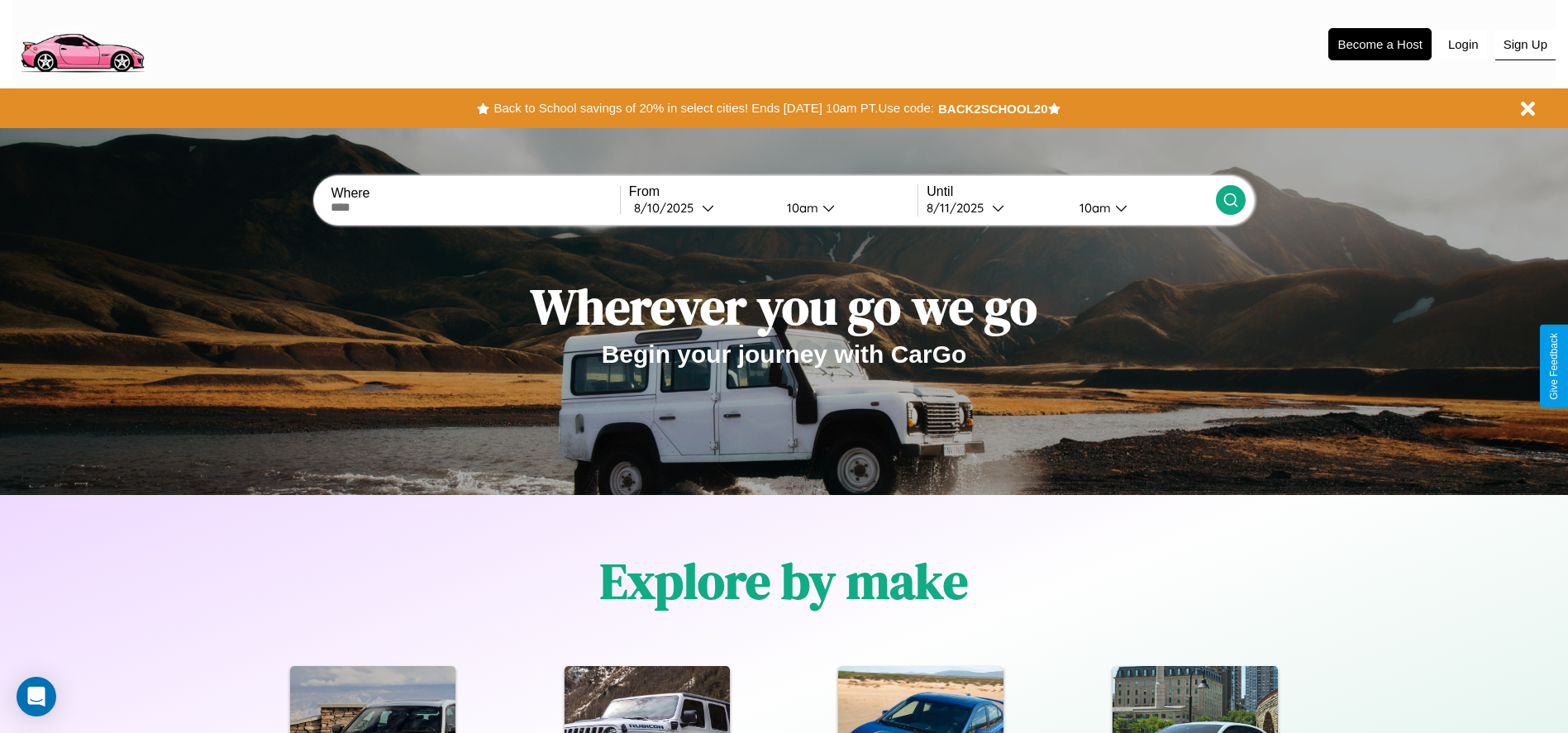
click at [1524, 44] on button "Sign Up" at bounding box center [1525, 44] width 61 height 32
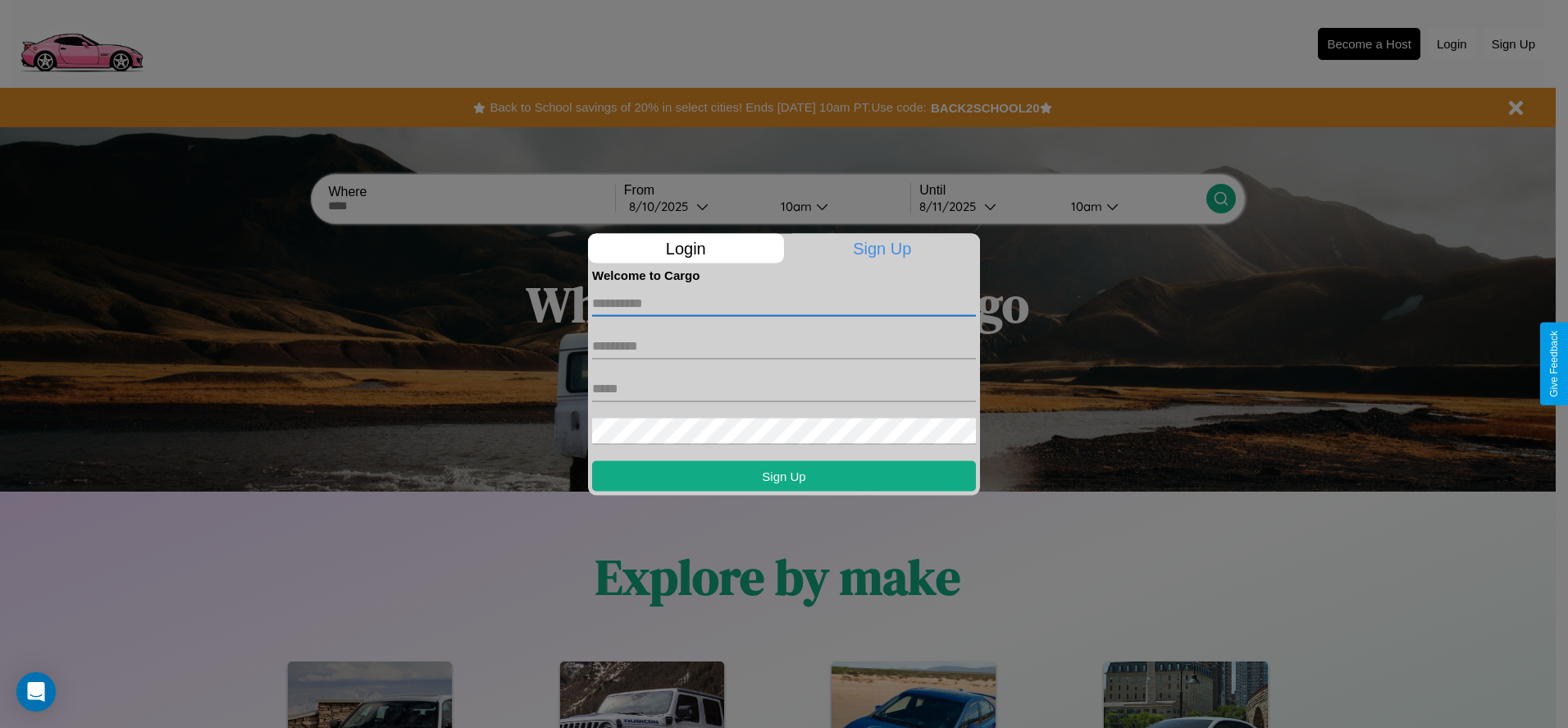
click at [784, 303] on input "text" at bounding box center [784, 303] width 384 height 26
type input "****"
click at [784, 346] on input "text" at bounding box center [784, 345] width 384 height 26
type input "*****"
click at [784, 388] on input "text" at bounding box center [784, 388] width 384 height 26
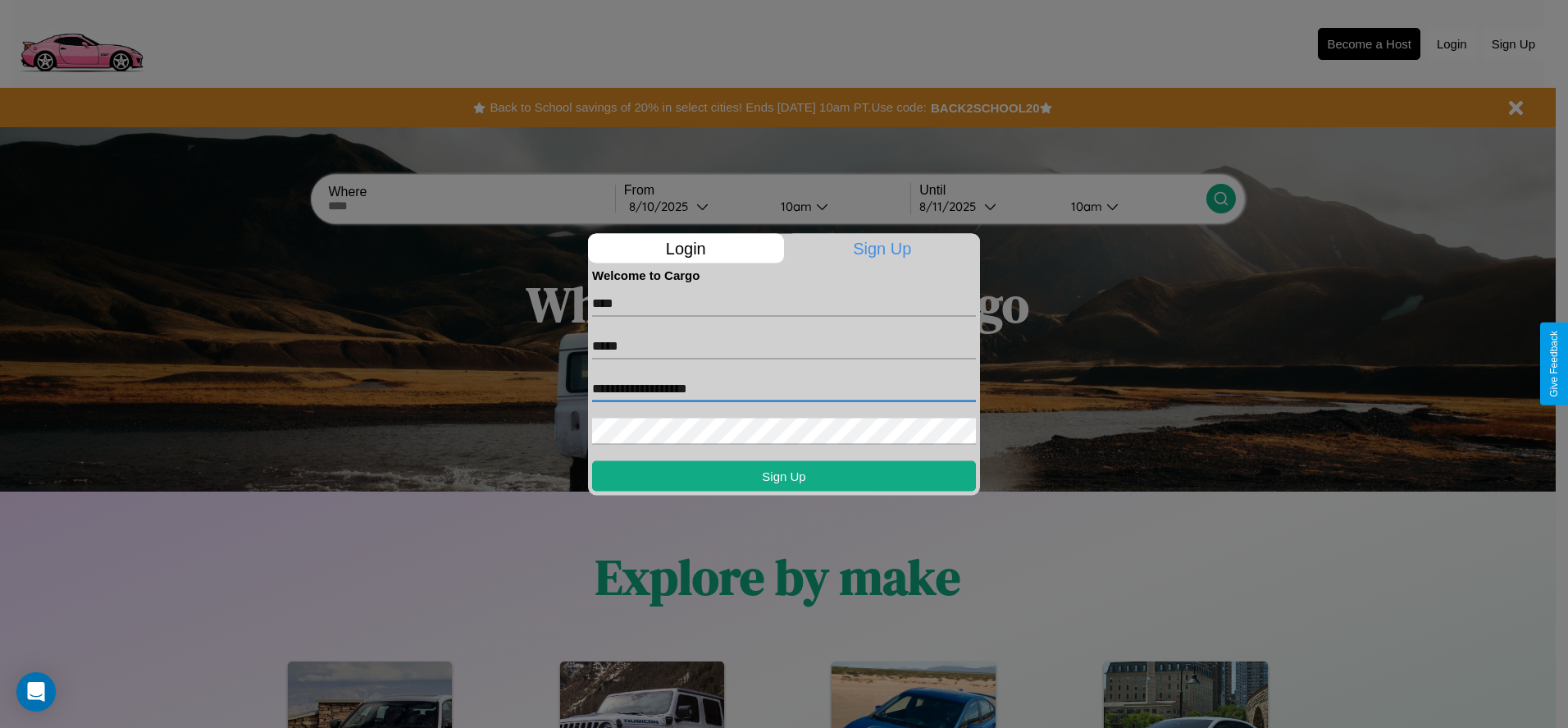
type input "**********"
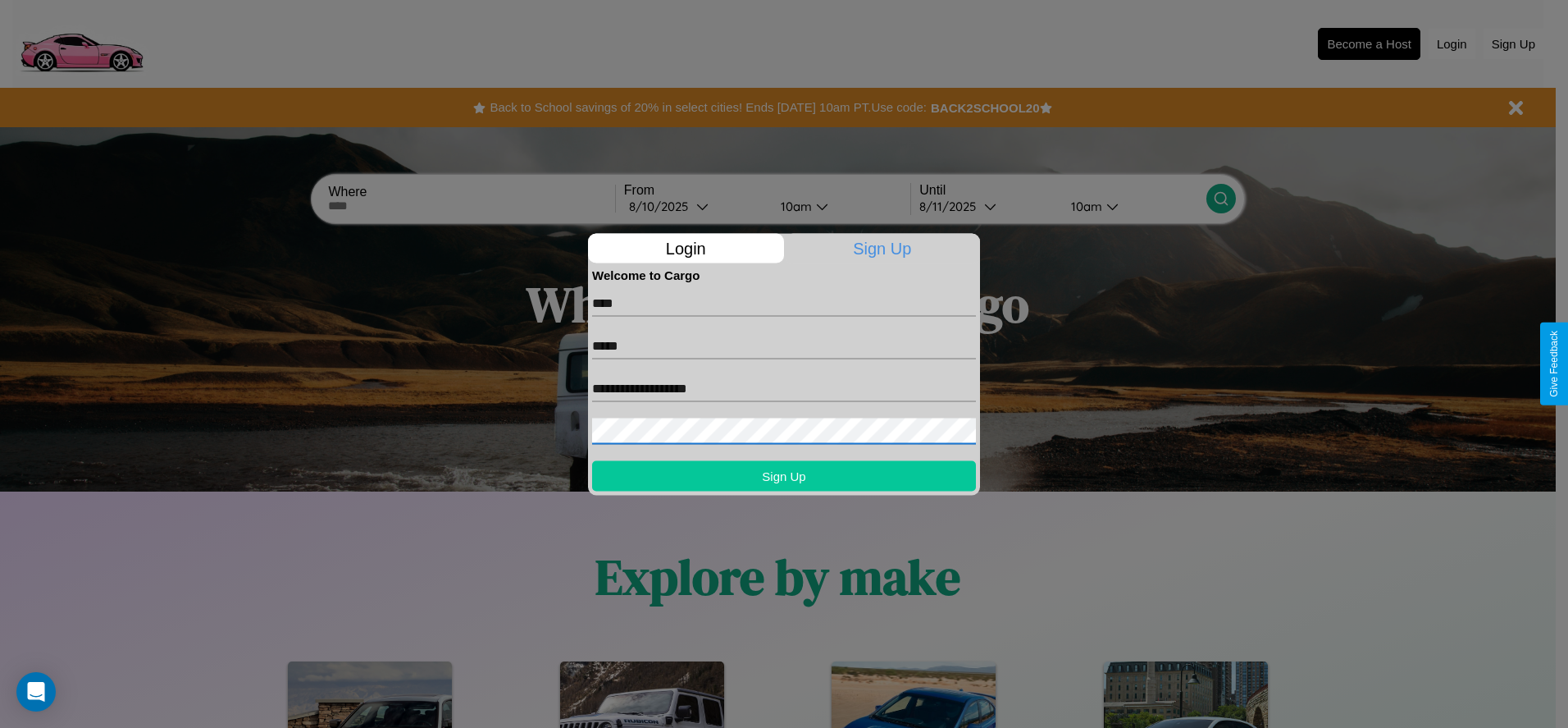
click at [784, 475] on button "Sign Up" at bounding box center [784, 475] width 384 height 31
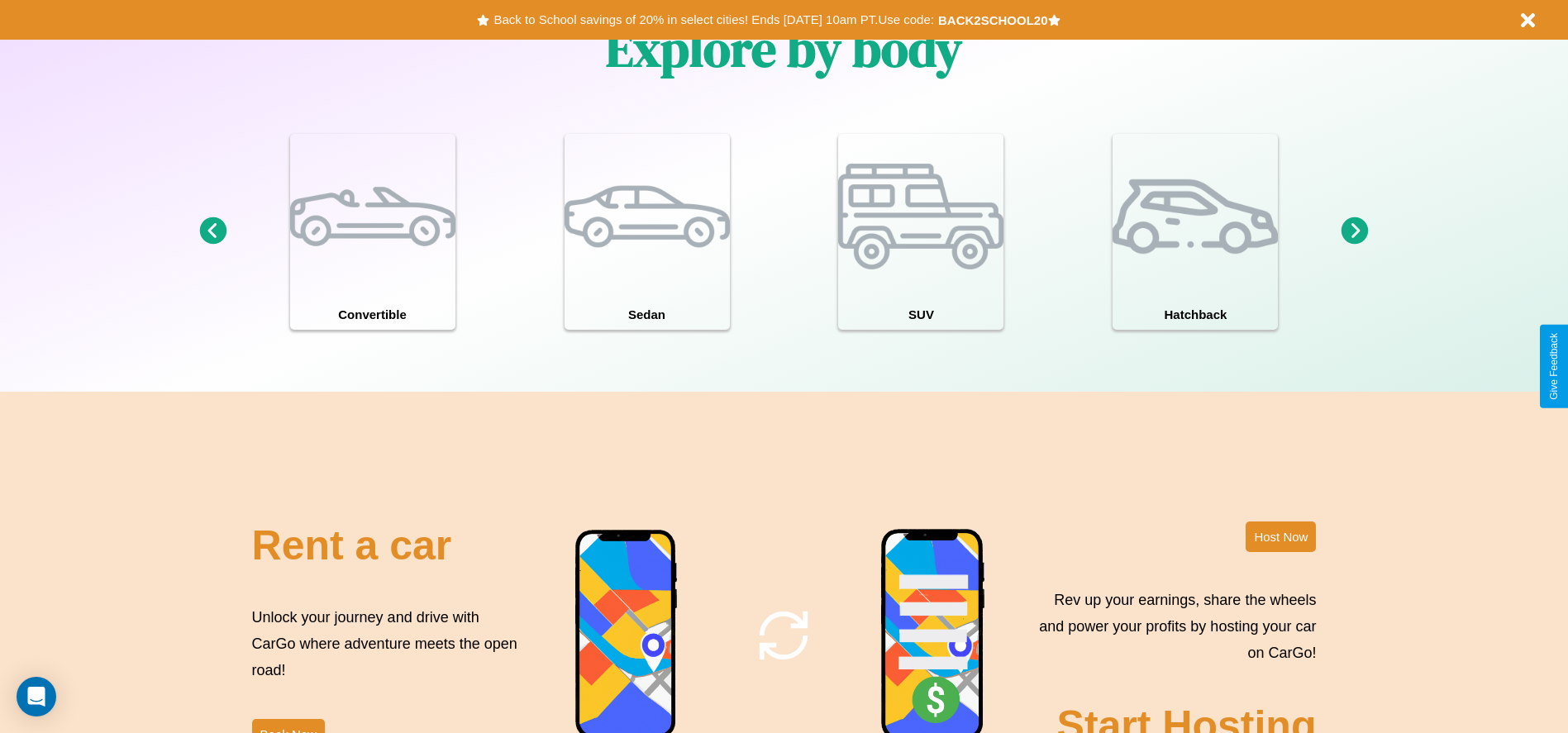
scroll to position [1801, 0]
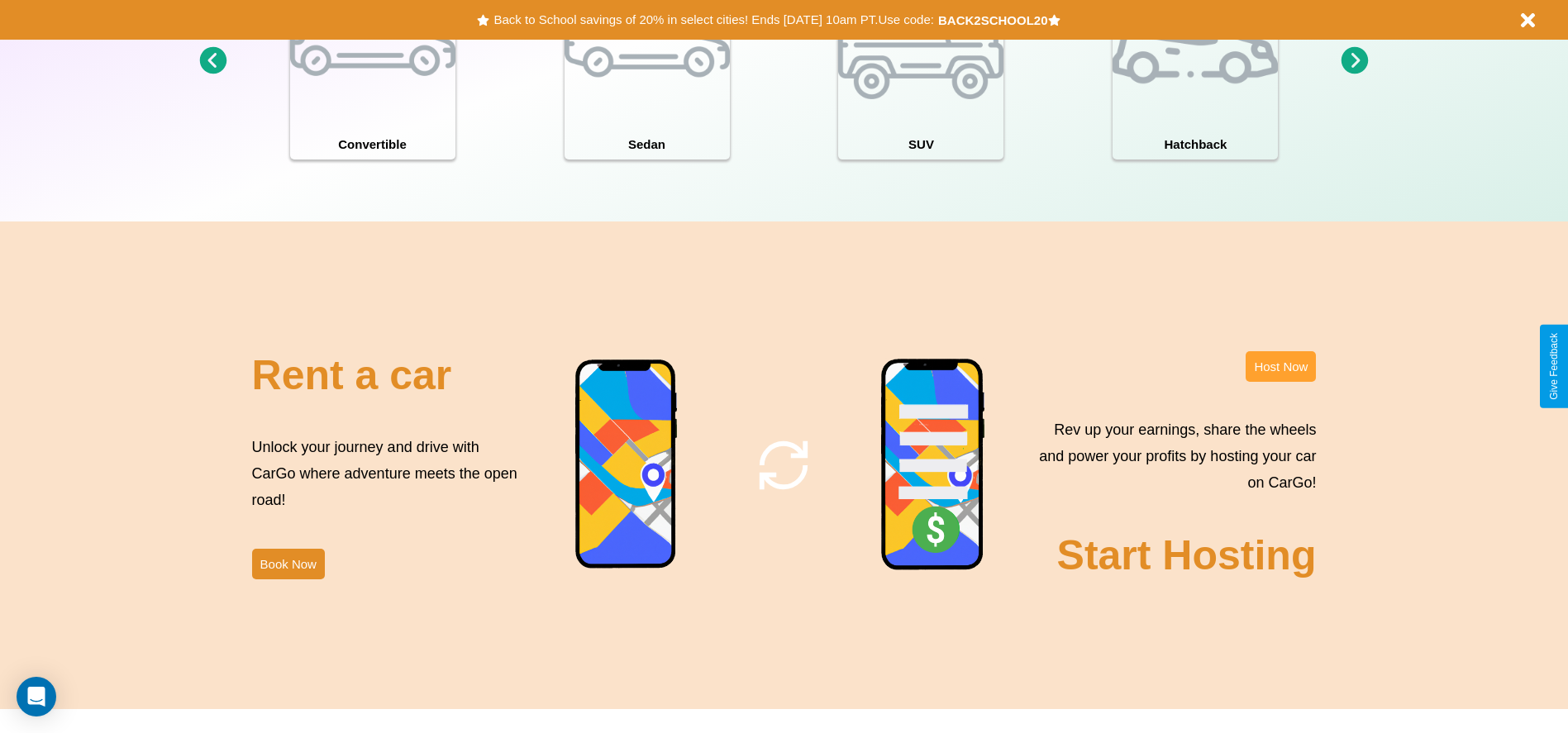
click at [1280, 366] on button "Host Now" at bounding box center [1280, 367] width 70 height 31
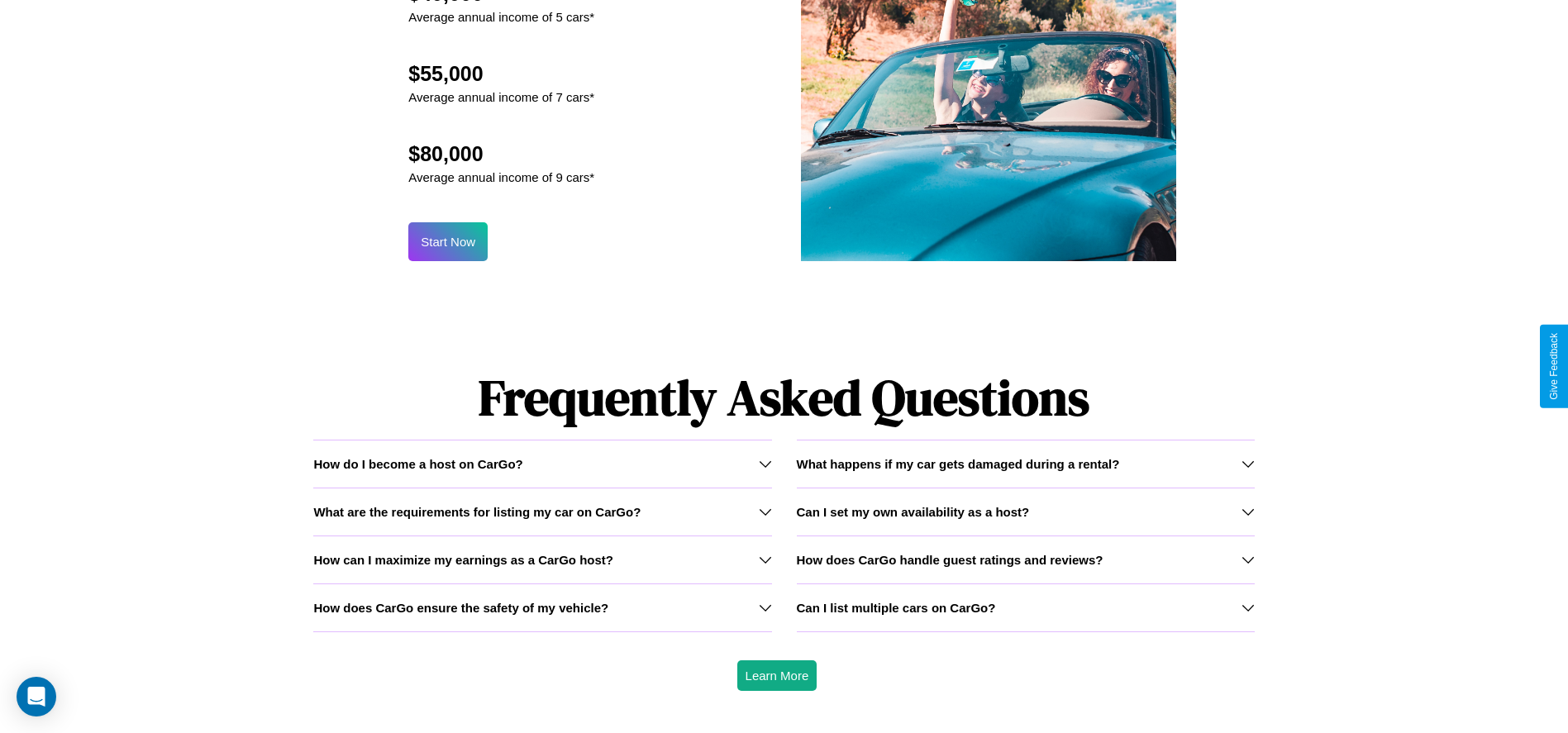
scroll to position [1775, 0]
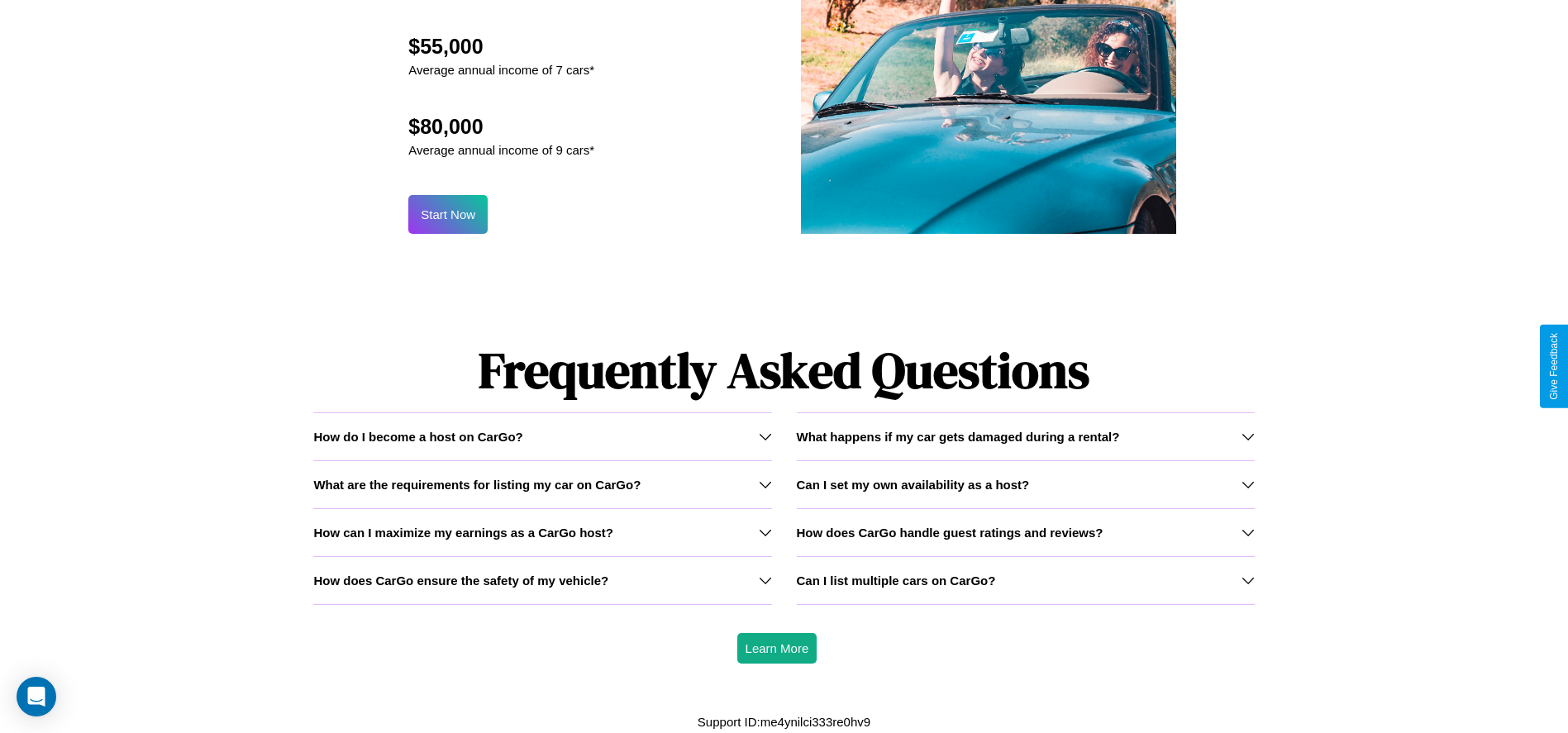
click at [765, 484] on icon at bounding box center [765, 484] width 13 height 13
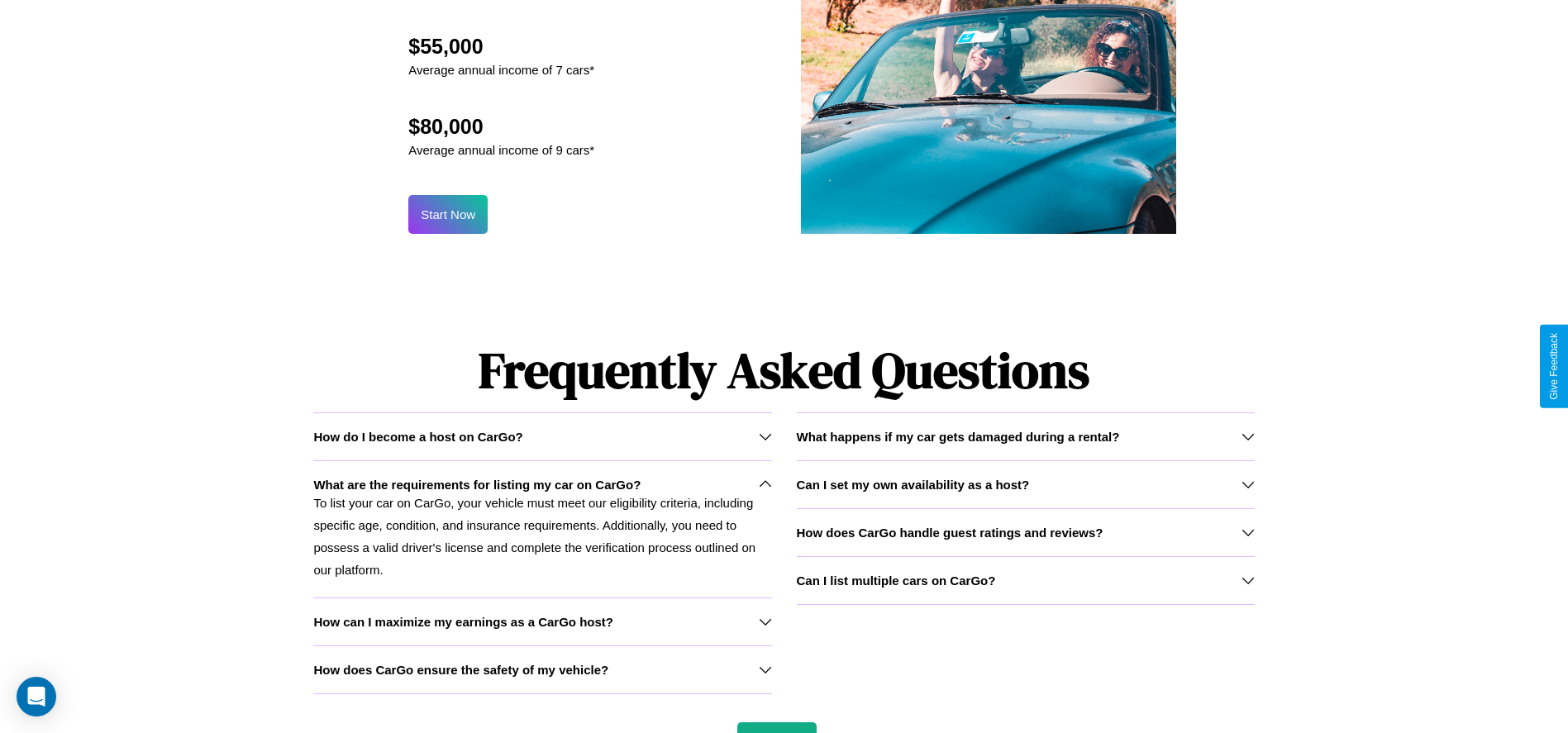
click at [1025, 483] on h3 "Can I set my own availability as a host?" at bounding box center [912, 485] width 233 height 14
click at [1025, 580] on div "Can I list multiple cars on CarGo?" at bounding box center [1025, 580] width 458 height 14
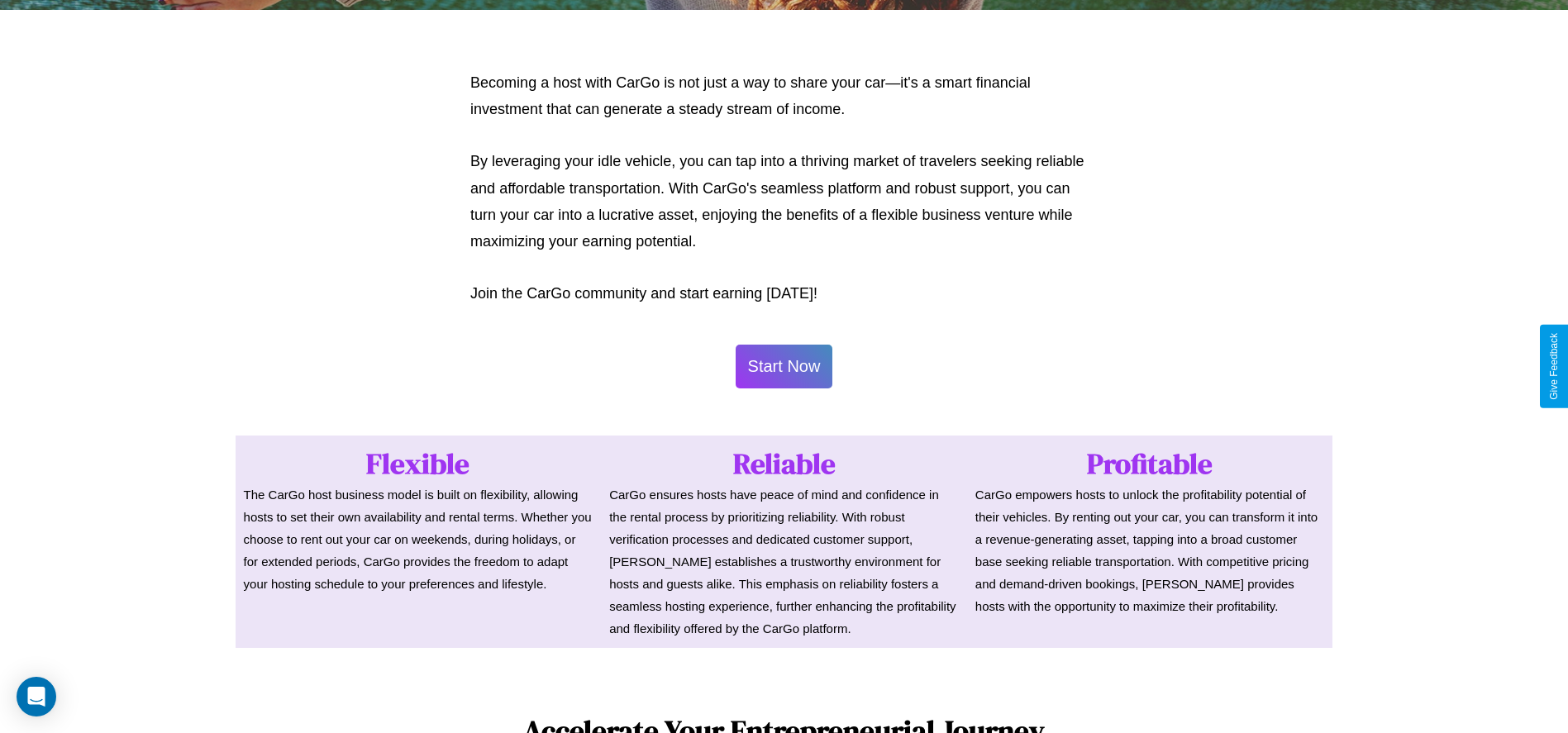
click at [784, 366] on button "Start Now" at bounding box center [784, 366] width 97 height 44
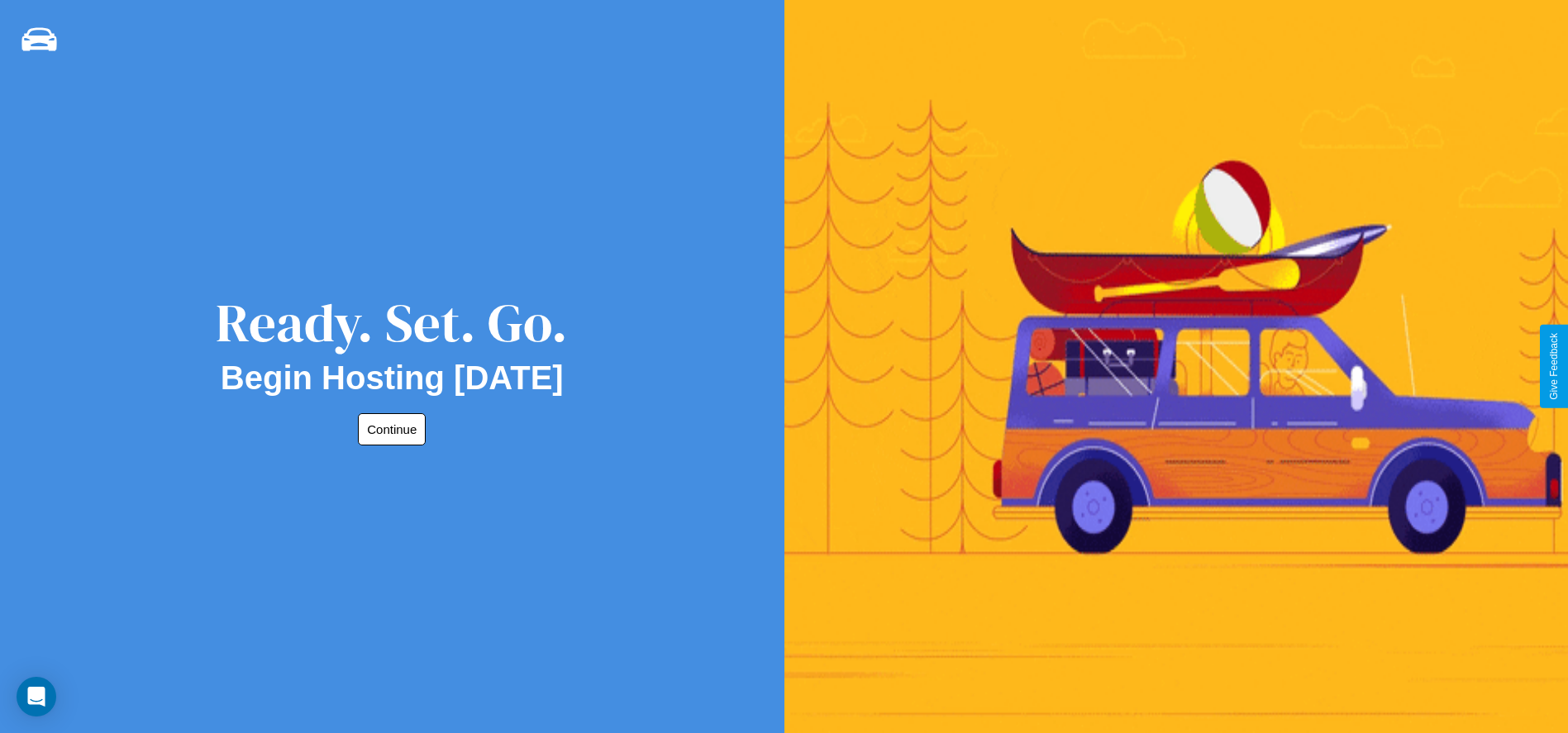
click at [388, 429] on button "Continue" at bounding box center [391, 429] width 67 height 32
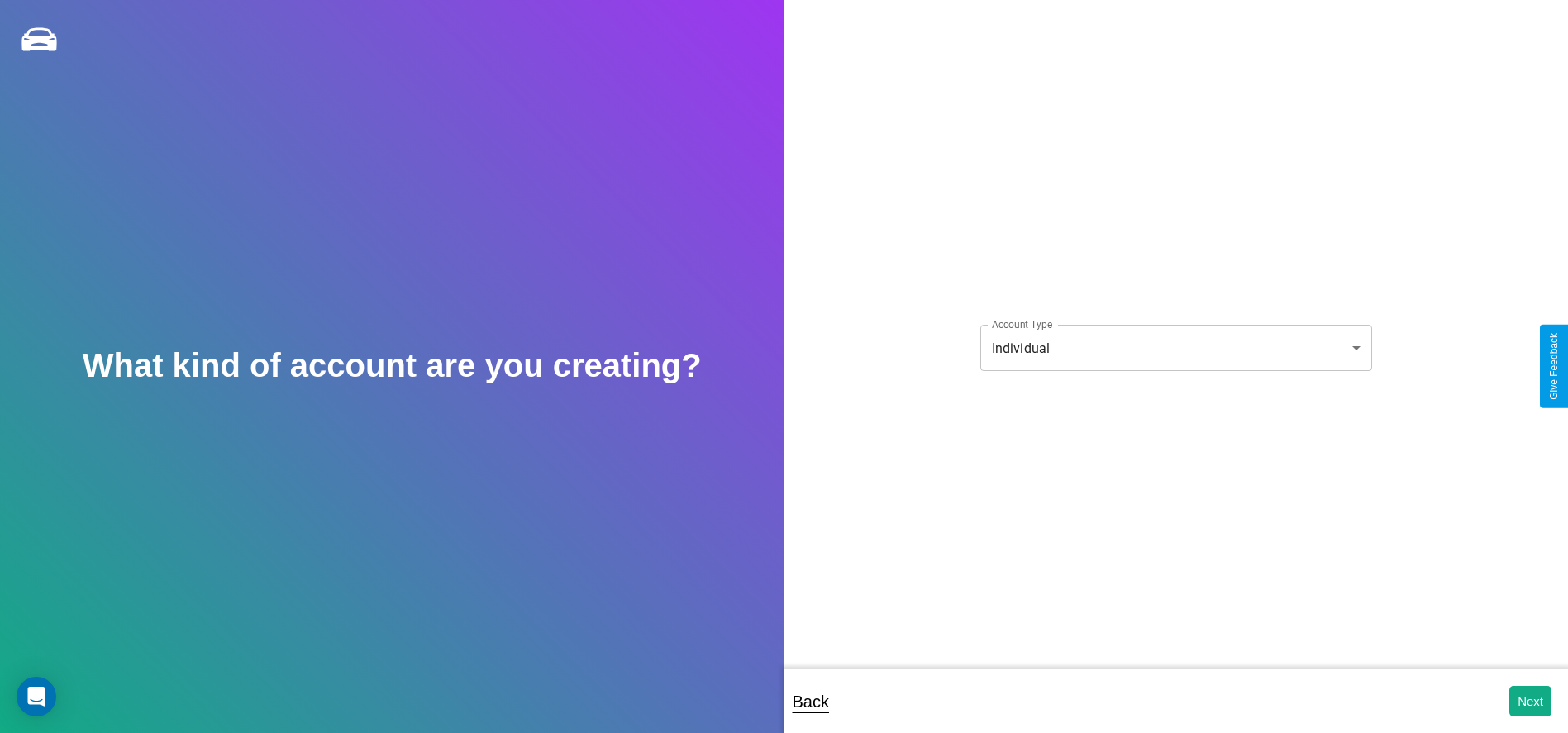
click at [1175, 348] on body "**********" at bounding box center [784, 377] width 1568 height 755
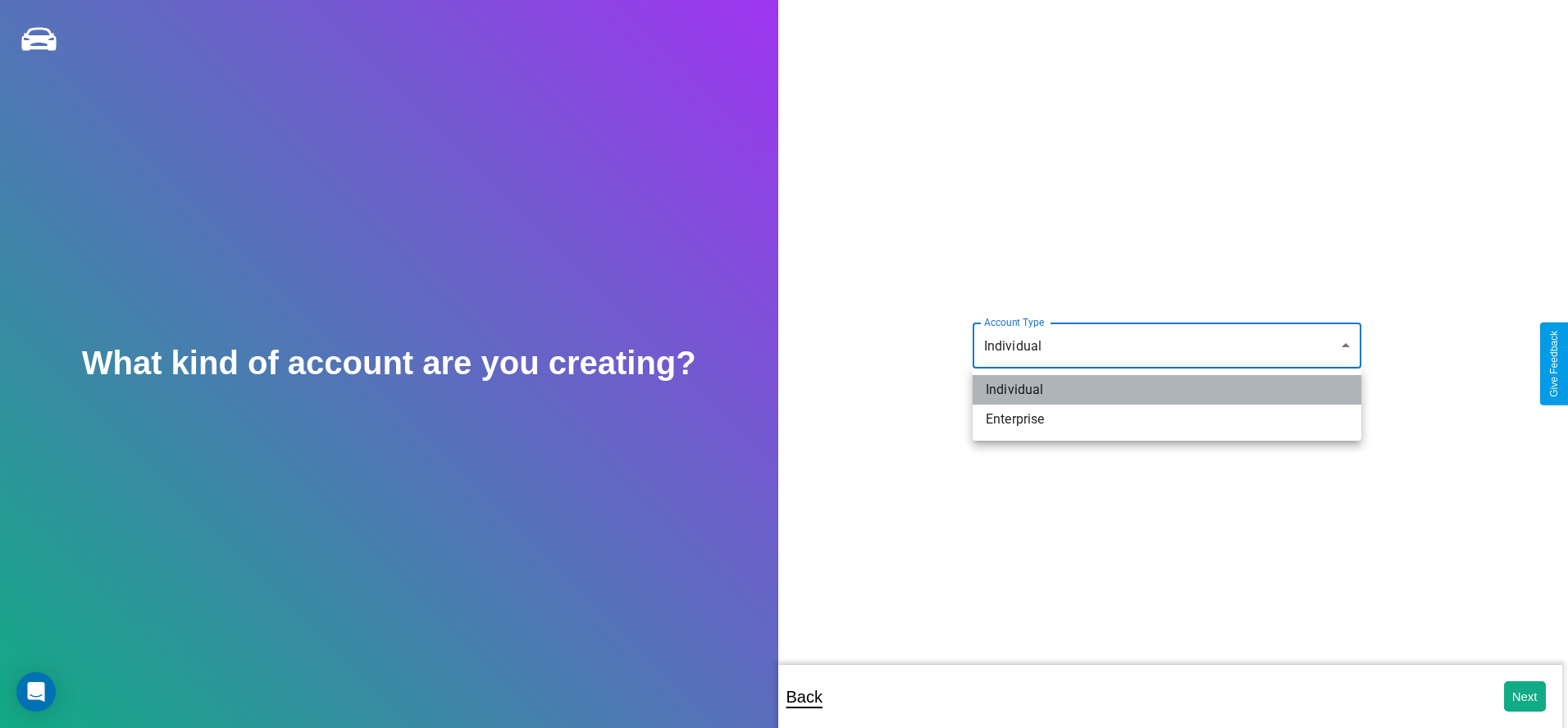
click at [1167, 390] on li "Individual" at bounding box center [1166, 390] width 389 height 30
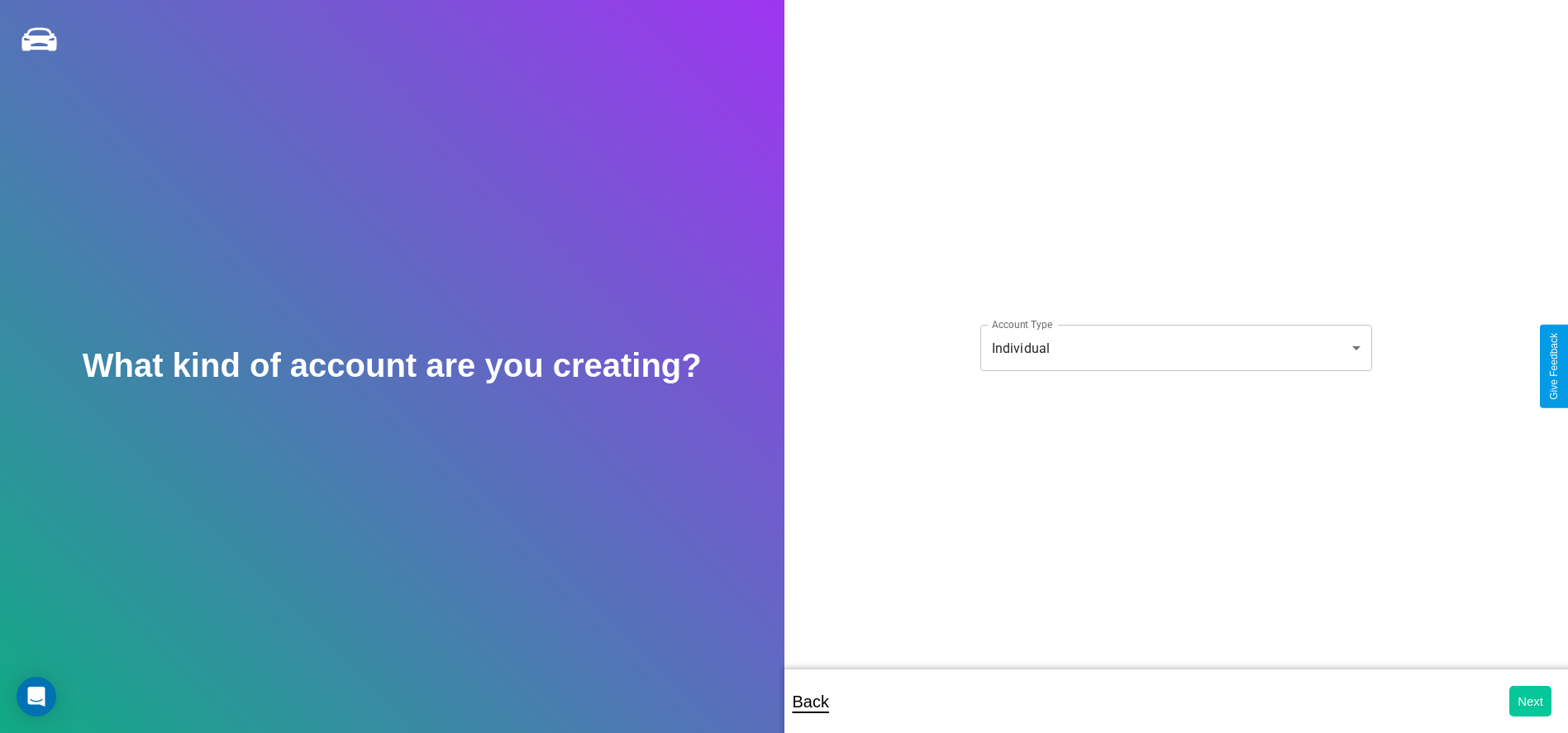
click at [1530, 701] on button "Next" at bounding box center [1530, 701] width 42 height 31
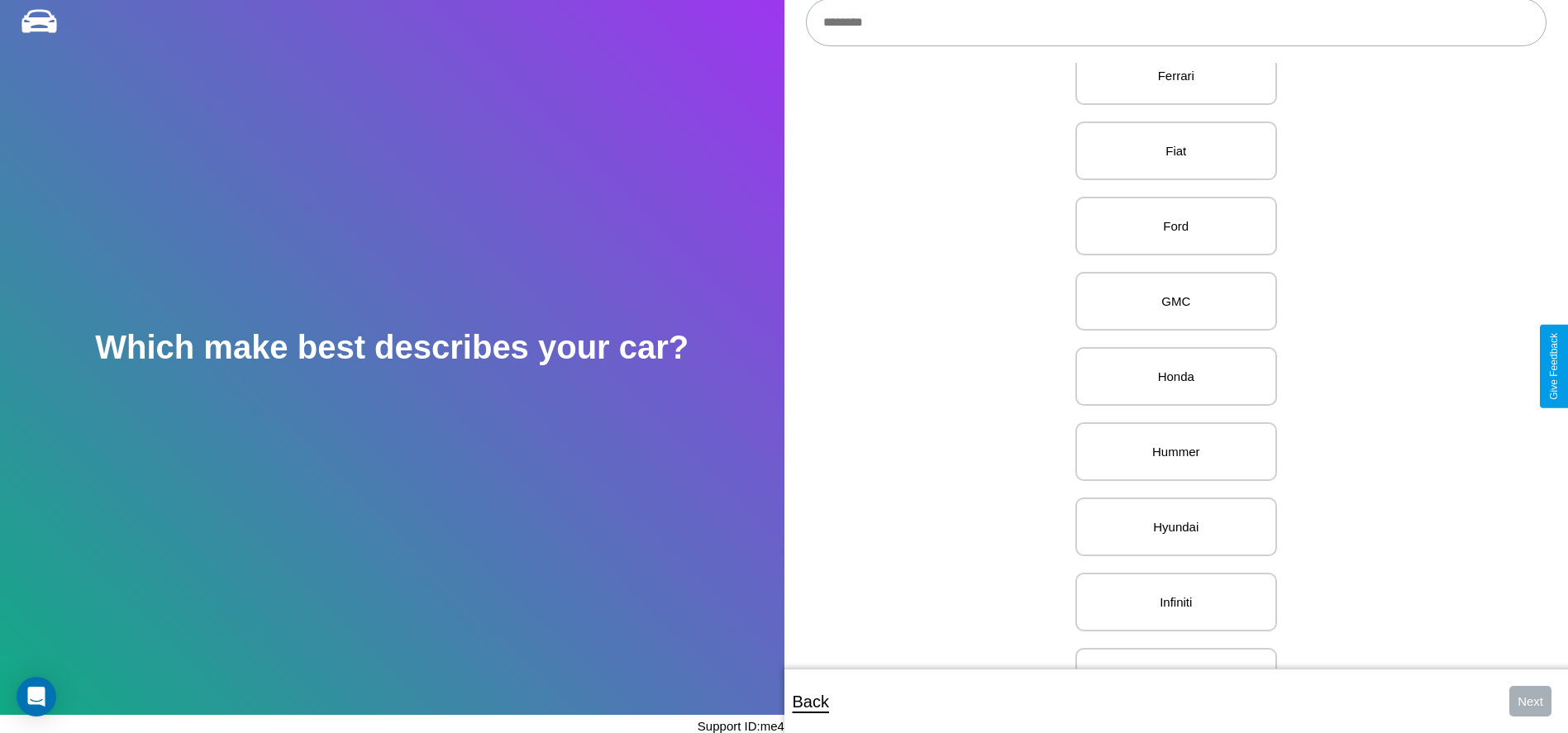
scroll to position [878, 0]
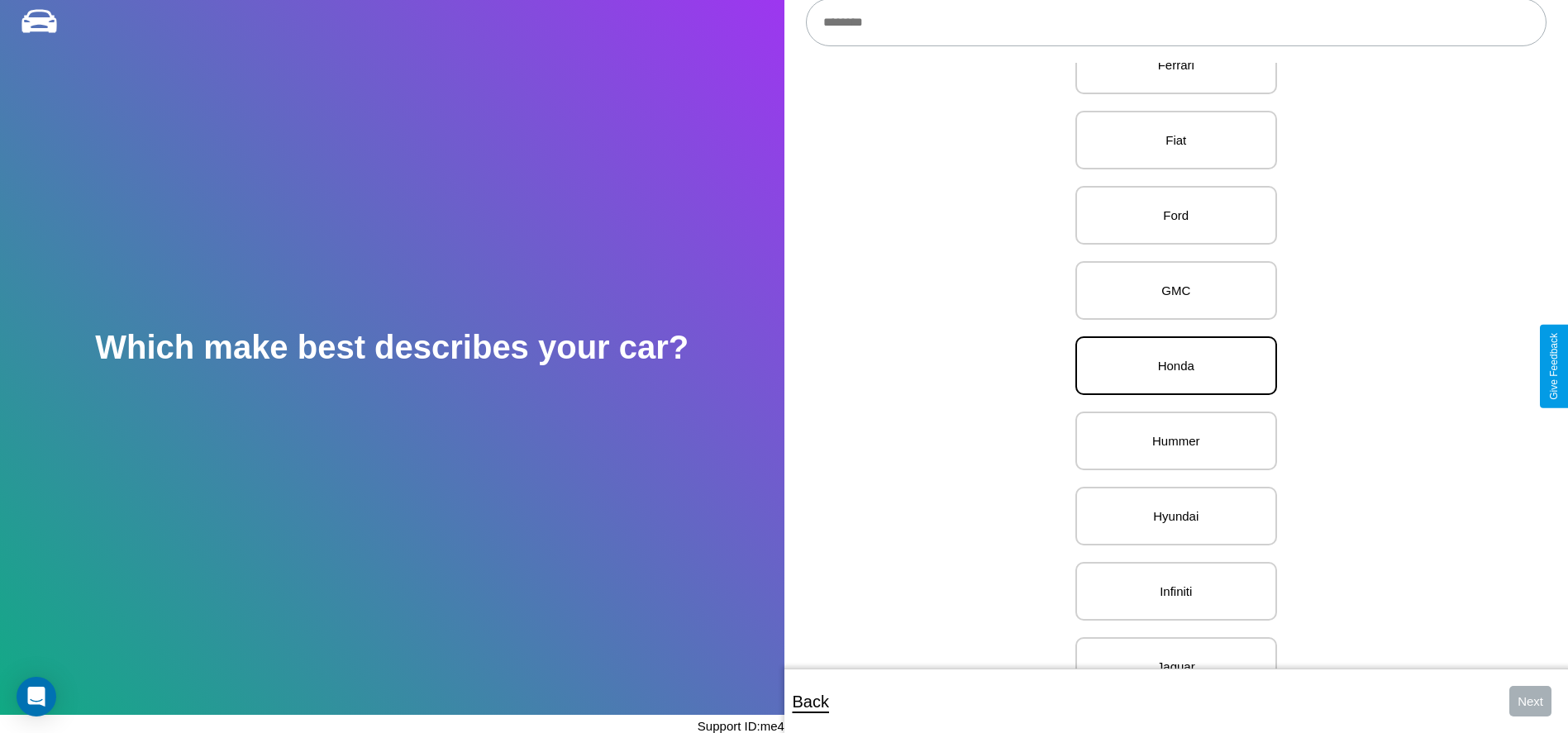
click at [1169, 366] on p "Honda" at bounding box center [1176, 365] width 166 height 22
click at [1530, 701] on button "Next" at bounding box center [1530, 701] width 42 height 31
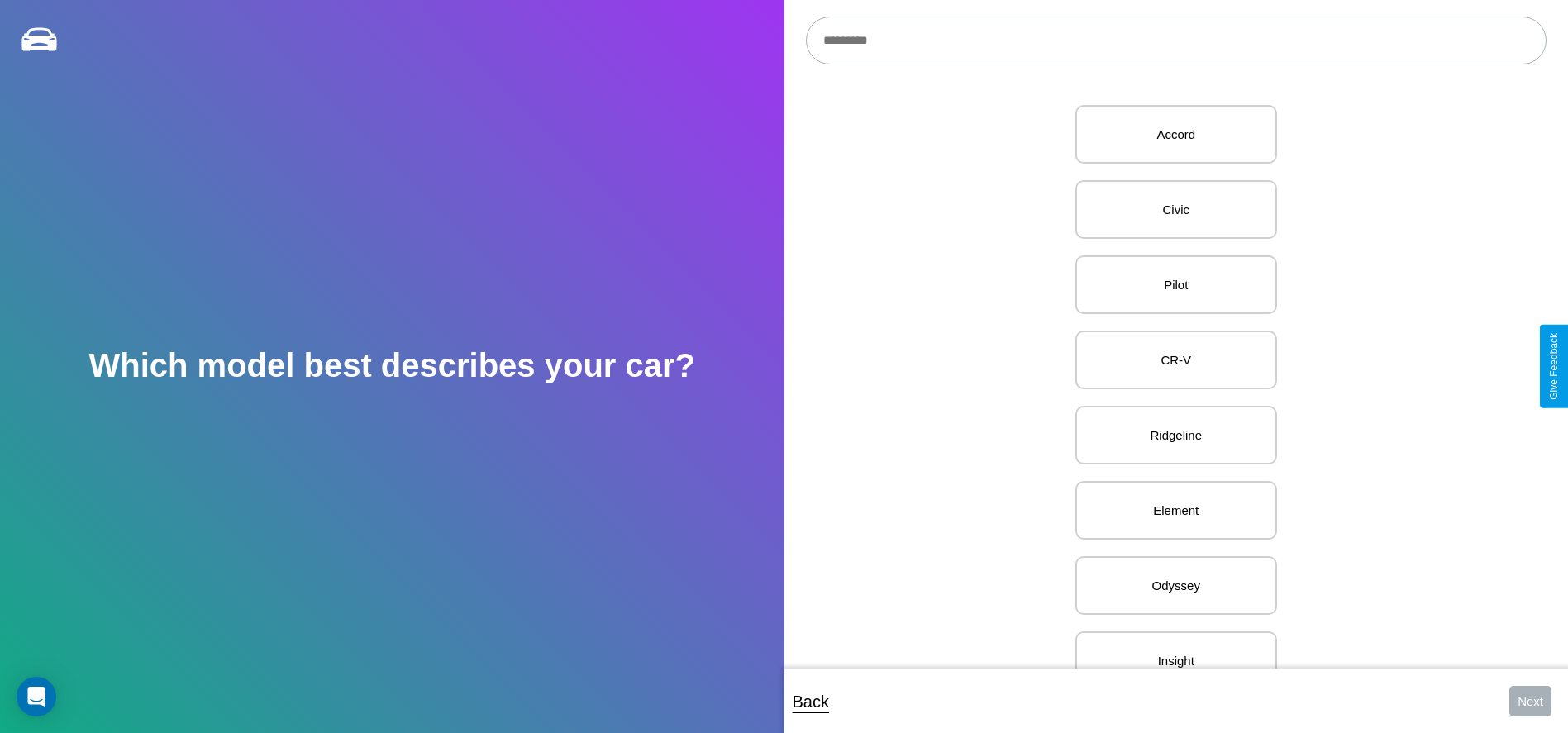
click at [1175, 40] on input "text" at bounding box center [1176, 40] width 741 height 48
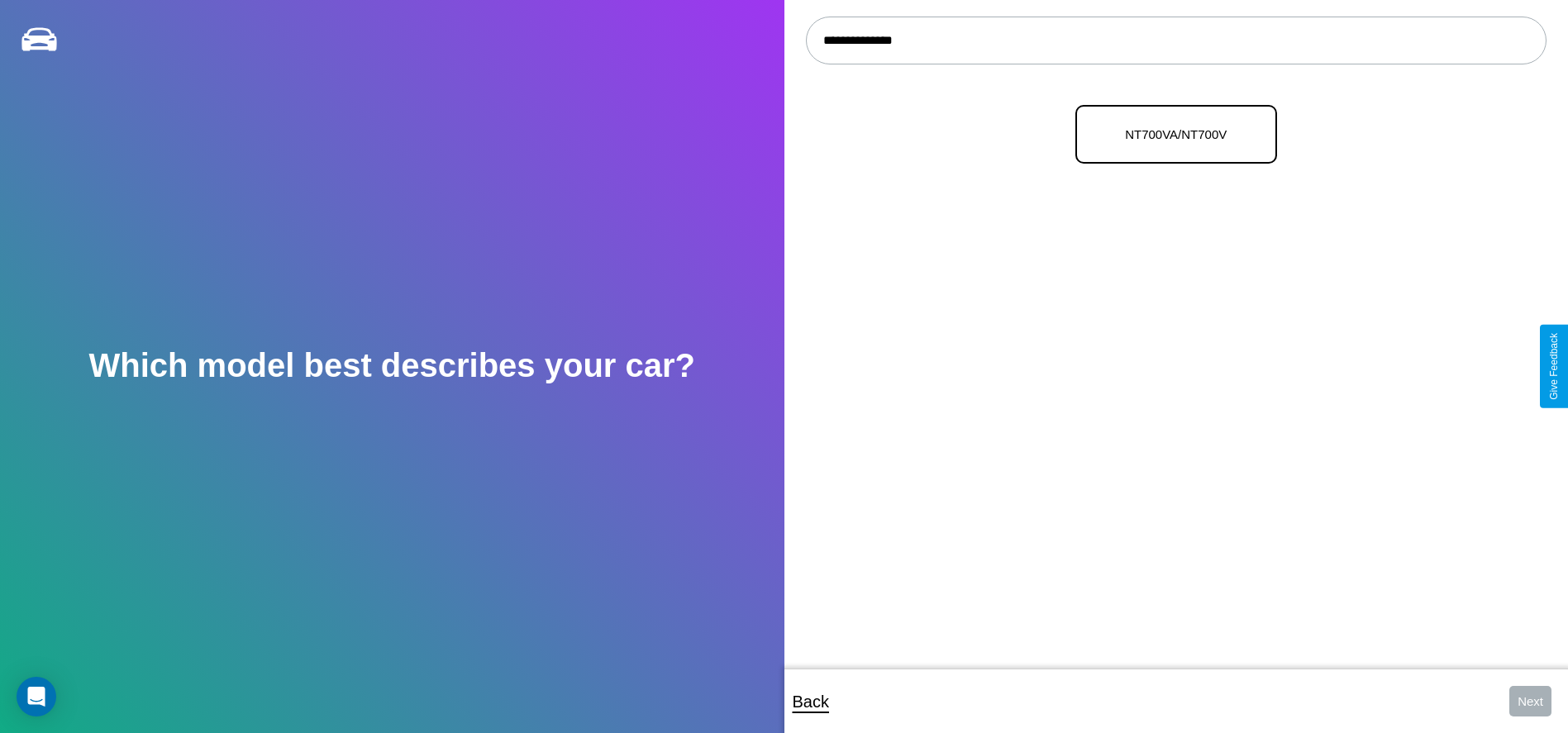
type input "**********"
click at [1169, 135] on p "NT700VA/NT700V" at bounding box center [1176, 134] width 166 height 22
click at [1530, 701] on button "Next" at bounding box center [1530, 701] width 42 height 31
